Goal: Find specific page/section: Find specific page/section

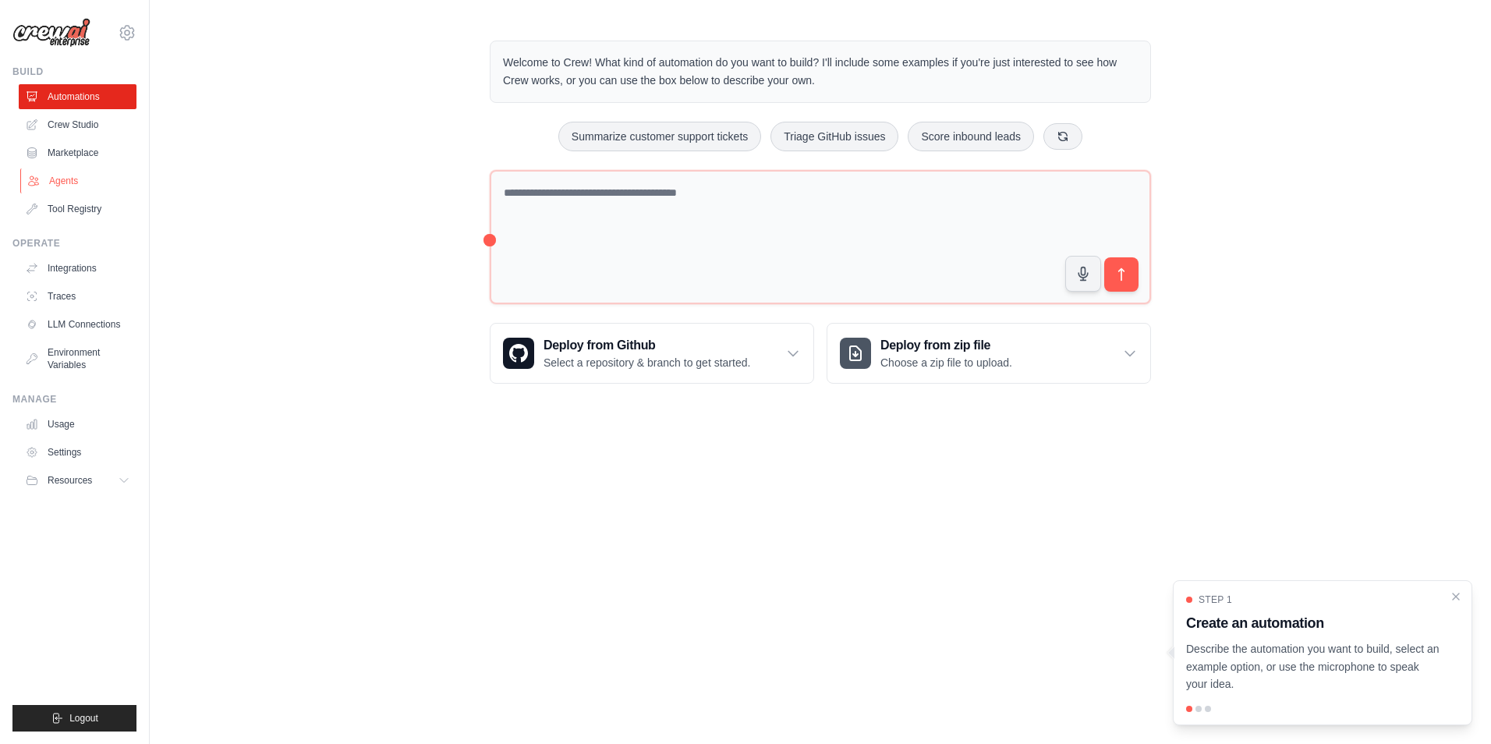
click at [83, 182] on link "Agents" at bounding box center [79, 180] width 118 height 25
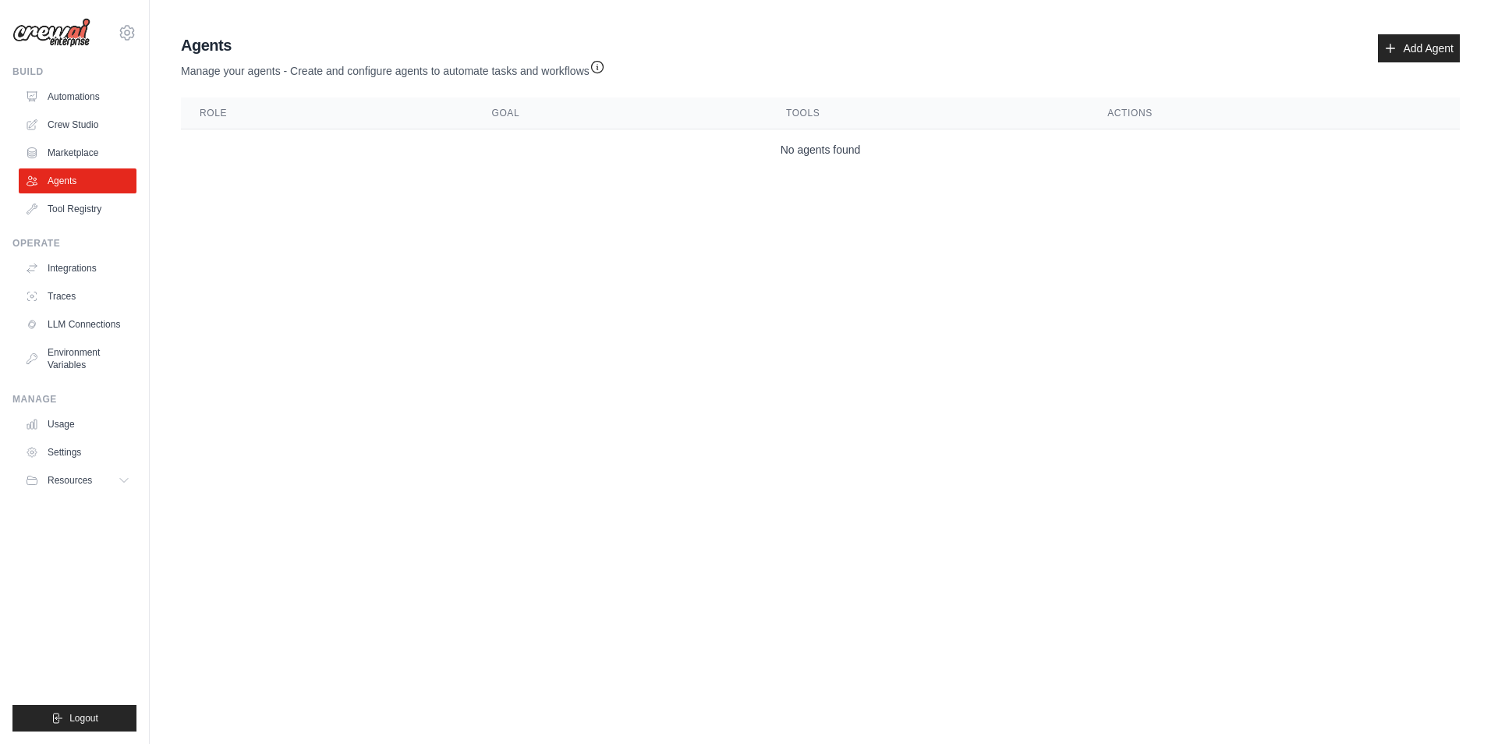
click at [66, 38] on img at bounding box center [51, 33] width 78 height 30
click at [127, 32] on icon at bounding box center [127, 32] width 19 height 19
click at [76, 97] on link "Automations" at bounding box center [79, 96] width 118 height 25
